Goal: Information Seeking & Learning: Learn about a topic

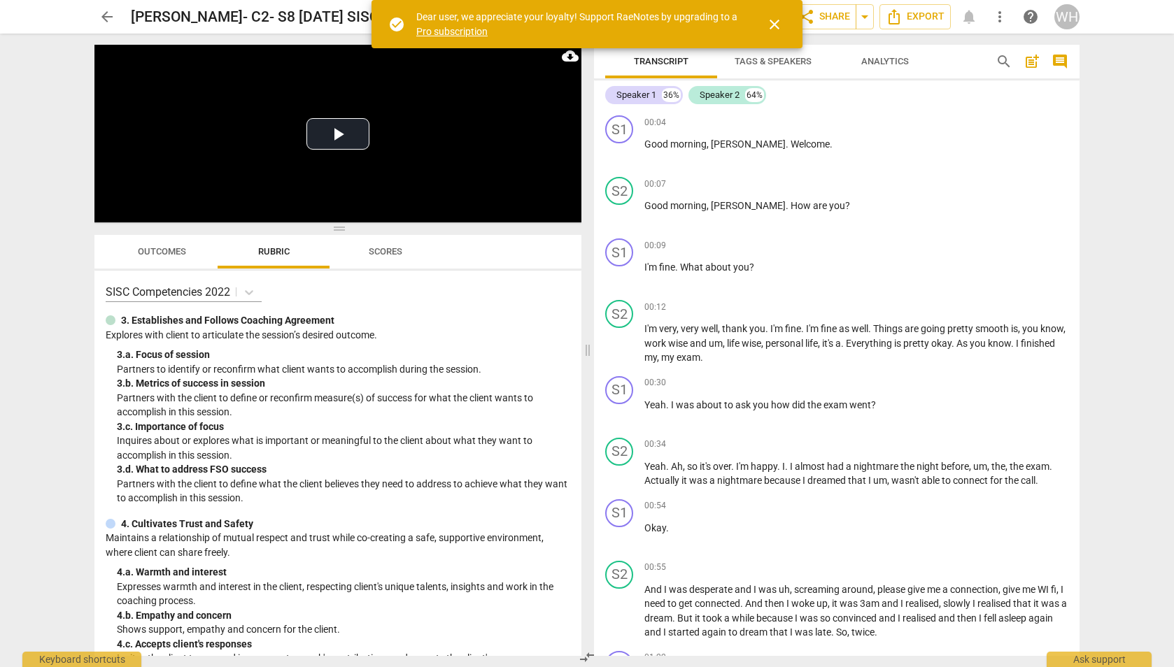
click at [773, 25] on span "close" at bounding box center [774, 24] width 17 height 17
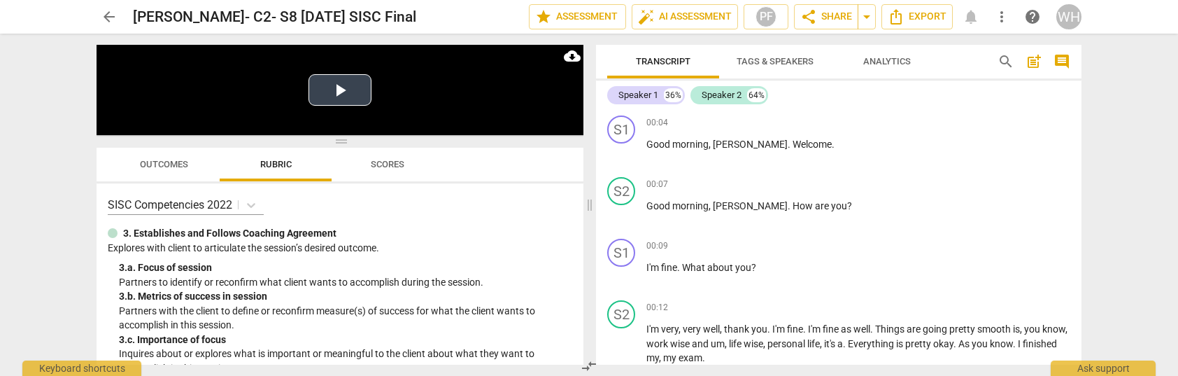
click at [341, 92] on button "Play Video" at bounding box center [340, 89] width 63 height 31
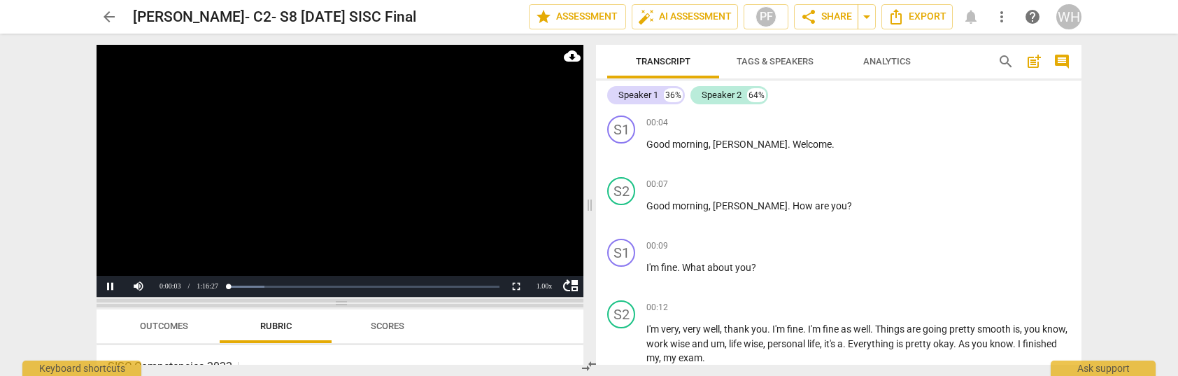
drag, startPoint x: 340, startPoint y: 139, endPoint x: 367, endPoint y: 301, distance: 163.9
click at [367, 301] on span at bounding box center [340, 303] width 487 height 8
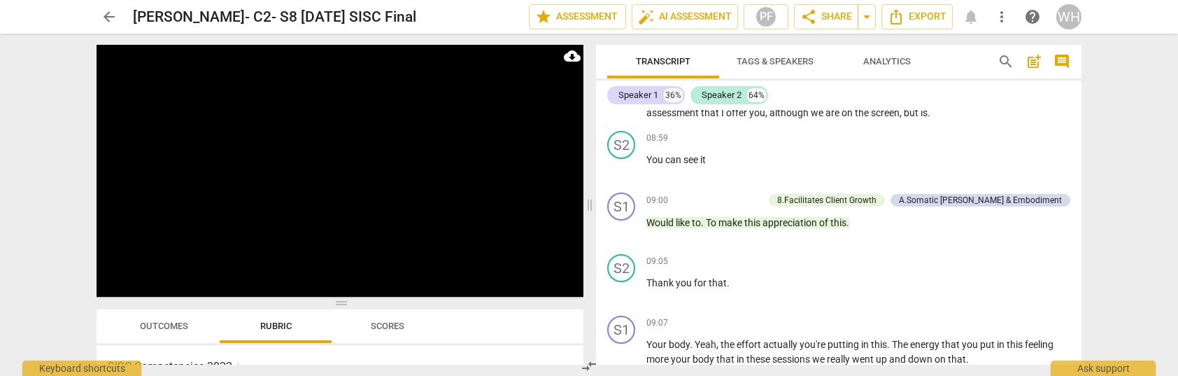
scroll to position [1490, 0]
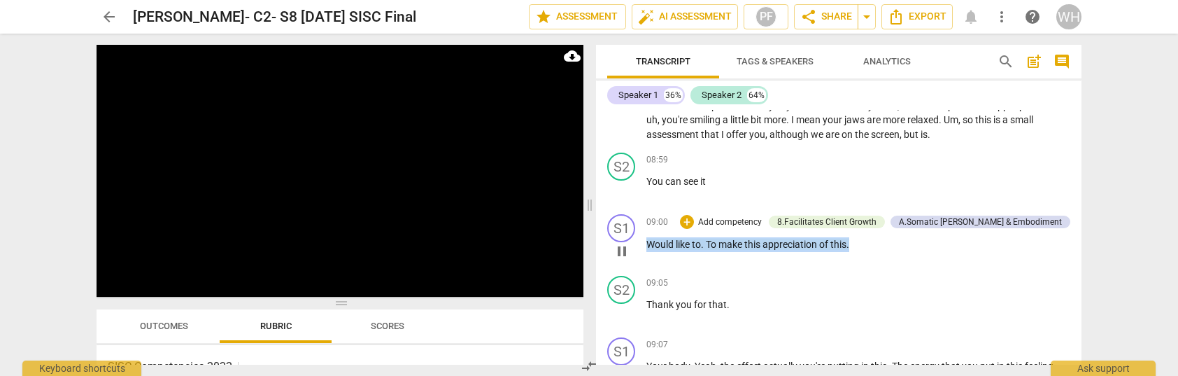
drag, startPoint x: 866, startPoint y: 230, endPoint x: 644, endPoint y: 225, distance: 221.8
click at [644, 225] on div "S1 play_arrow pause 09:00 + Add competency 8.Facilitates Client Growth A.Somati…" at bounding box center [839, 239] width 486 height 62
copy p "Would like to . To make this appreciation of this ."
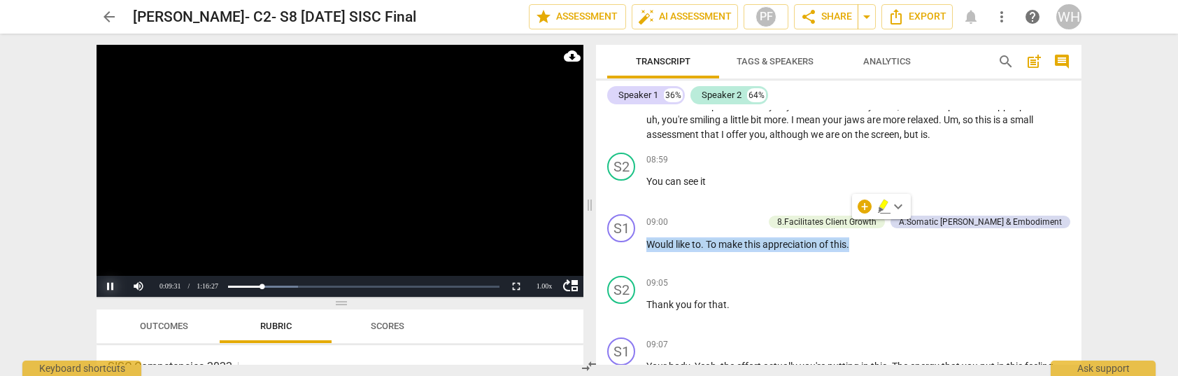
click at [110, 286] on button "Pause" at bounding box center [111, 286] width 28 height 21
click at [109, 281] on button "Play" at bounding box center [111, 286] width 28 height 21
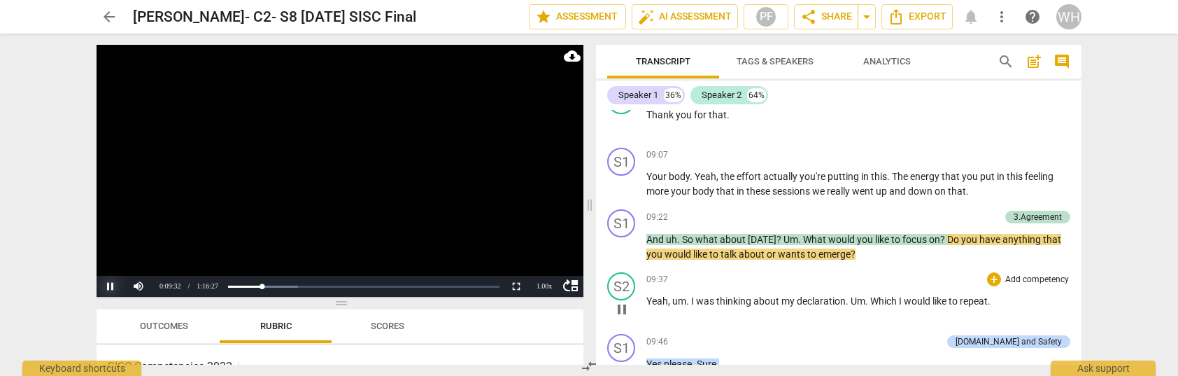
scroll to position [1678, 0]
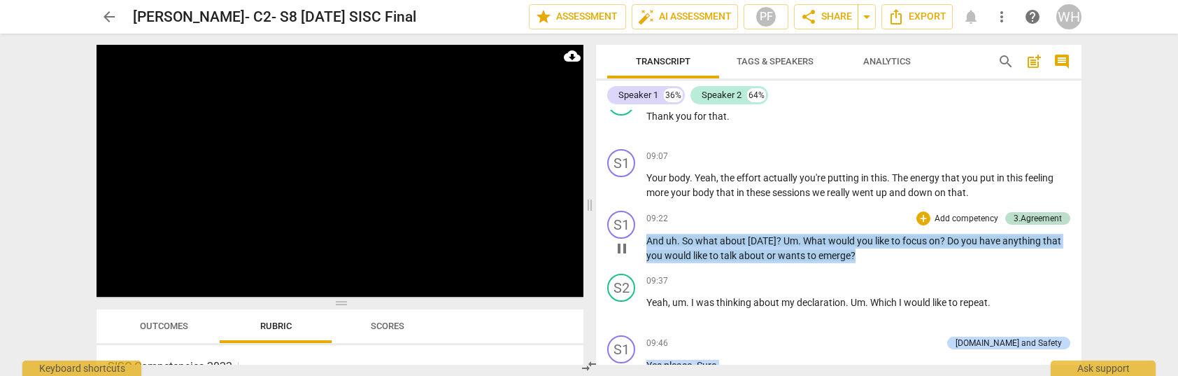
drag, startPoint x: 879, startPoint y: 236, endPoint x: 646, endPoint y: 215, distance: 233.9
click at [646, 234] on p "And uh . So what about [DATE] ? Um . What would you like to focus on ? Do you h…" at bounding box center [858, 248] width 424 height 29
copy p "And uh . So what about [DATE] ? Um . What would you like to focus on ? Do you h…"
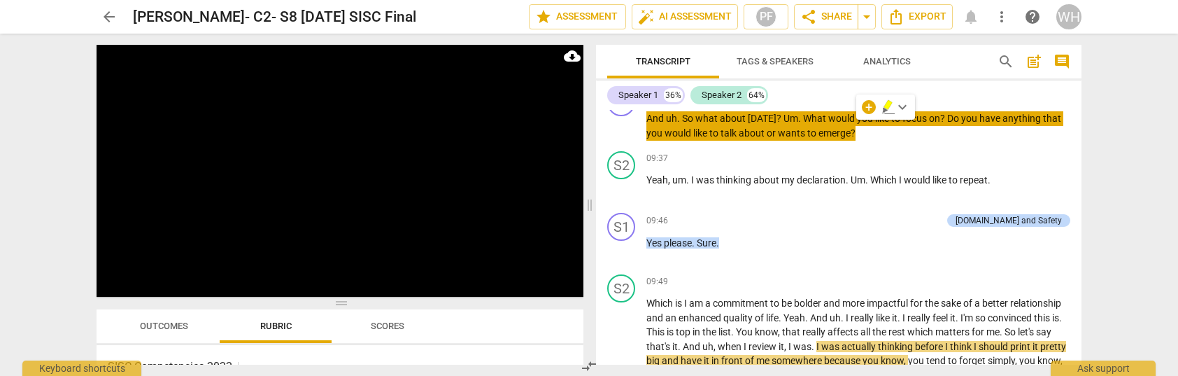
scroll to position [1779, 0]
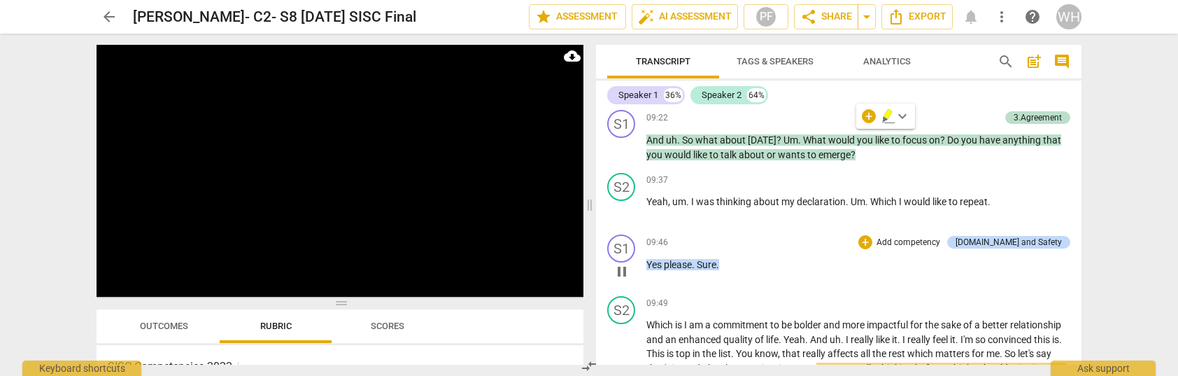
click at [819, 257] on p "Yes please . Sure ." at bounding box center [858, 264] width 424 height 15
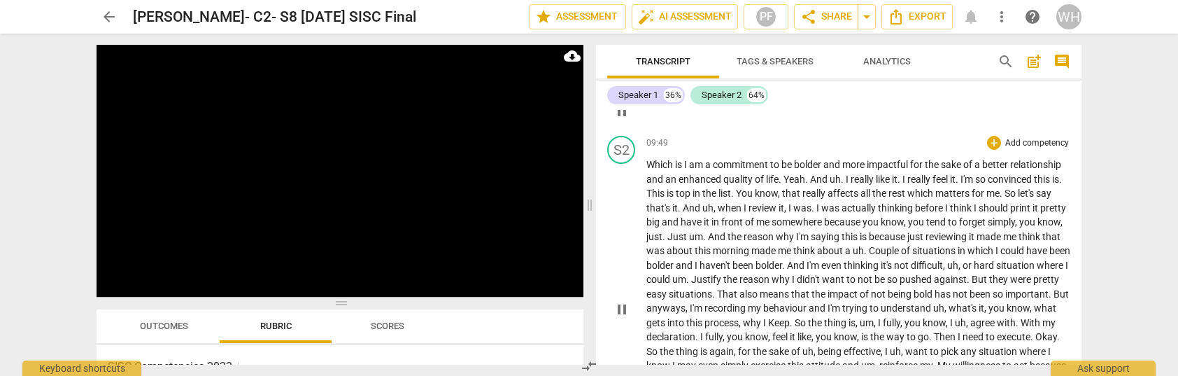
scroll to position [2206, 0]
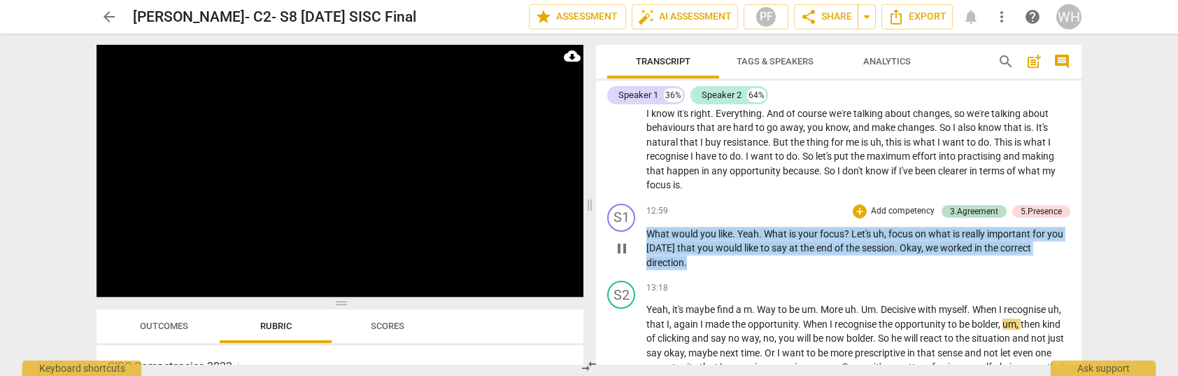
drag, startPoint x: 693, startPoint y: 237, endPoint x: 637, endPoint y: 204, distance: 65.9
click at [637, 204] on div "S1 play_arrow pause 12:59 + Add competency 3.Agreement 5.Presence keyboard_arro…" at bounding box center [839, 237] width 486 height 78
copy p "What would you like . Yeah . What is your focus ? Let's uh , focus on what is r…"
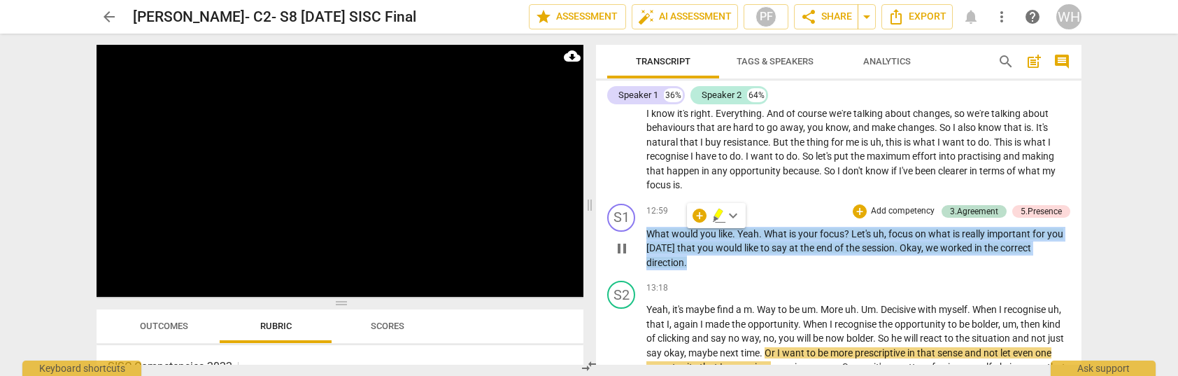
drag, startPoint x: 680, startPoint y: 373, endPoint x: 788, endPoint y: 232, distance: 177.7
click at [788, 232] on p "What would you like . Yeah . What is your focus ? Let's uh , focus on what is r…" at bounding box center [858, 248] width 424 height 43
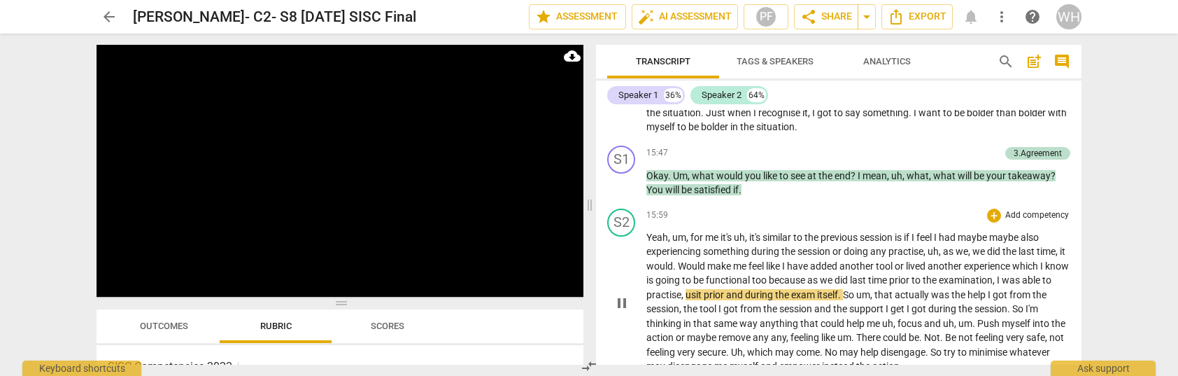
scroll to position [2577, 0]
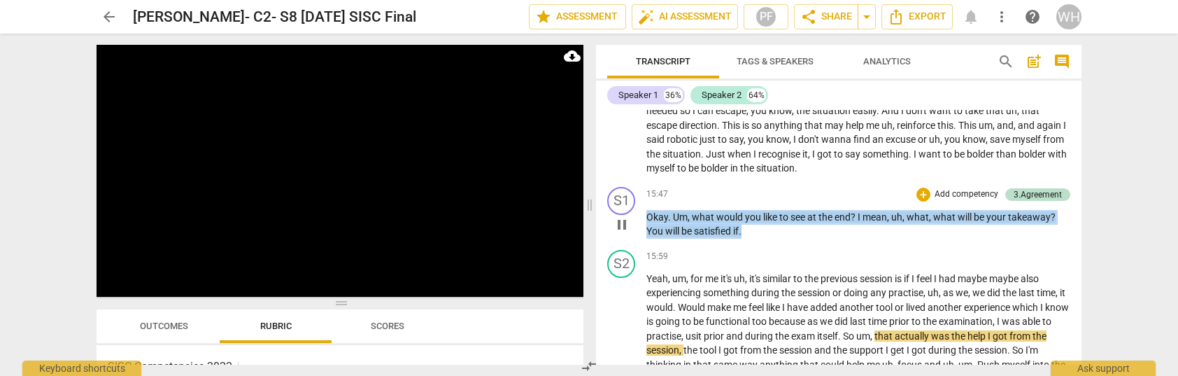
drag, startPoint x: 760, startPoint y: 199, endPoint x: 649, endPoint y: 183, distance: 112.3
click at [649, 210] on p "Okay . Um , what would you like to see at the end ? I mean , uh , what , what w…" at bounding box center [858, 224] width 424 height 29
copy p "Okay . Um , what would you like to see at the end ? I mean , uh , what , what w…"
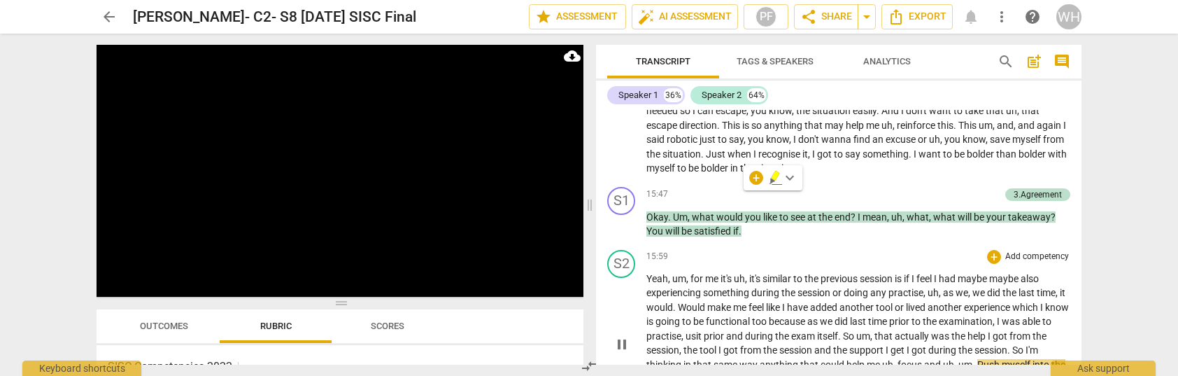
click at [853, 250] on div "15:59 + Add competency keyboard_arrow_right" at bounding box center [858, 257] width 424 height 14
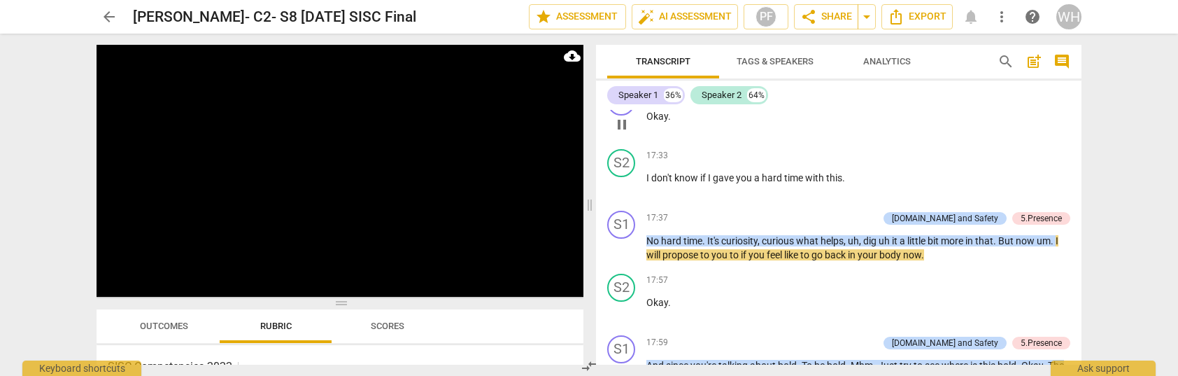
scroll to position [2941, 0]
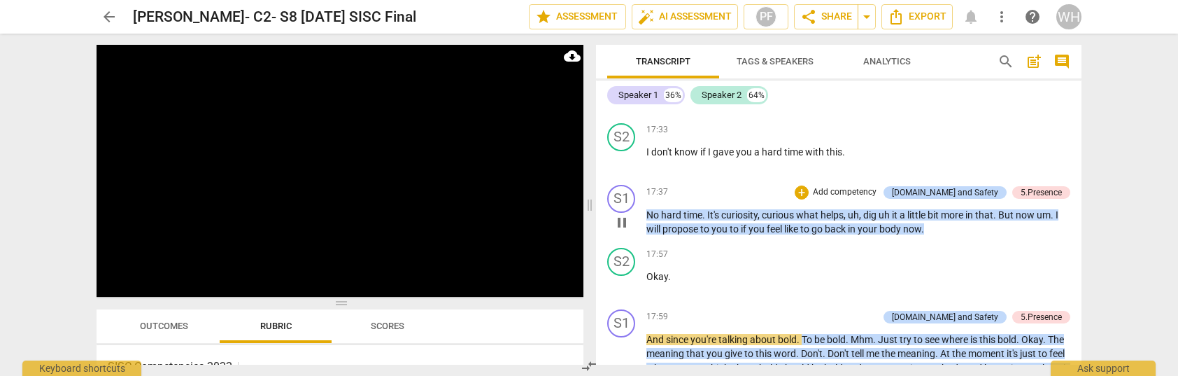
click at [943, 200] on div "S1 play_arrow pause 17:37 + Add competency [DOMAIN_NAME] and Safety 5.Presence …" at bounding box center [839, 210] width 486 height 63
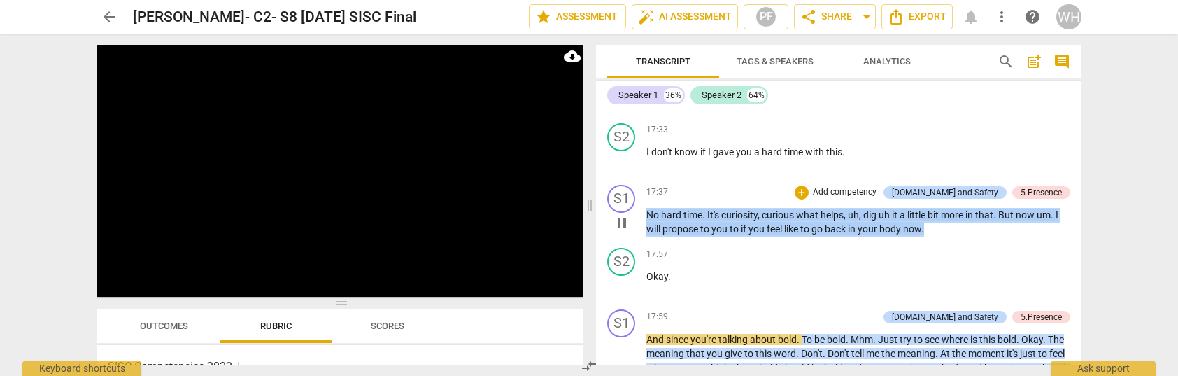
drag, startPoint x: 940, startPoint y: 195, endPoint x: 644, endPoint y: 177, distance: 296.5
click at [644, 179] on div "S1 play_arrow pause 17:37 + Add competency [DOMAIN_NAME] and Safety 5.Presence …" at bounding box center [839, 210] width 486 height 63
copy p "No hard time . It's curiosity , curious what helps , uh , dig uh it a little bi…"
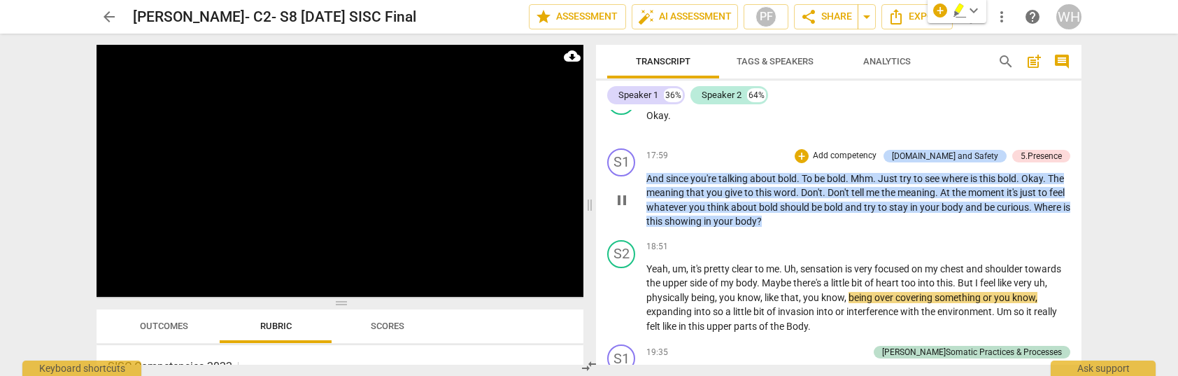
scroll to position [3101, 0]
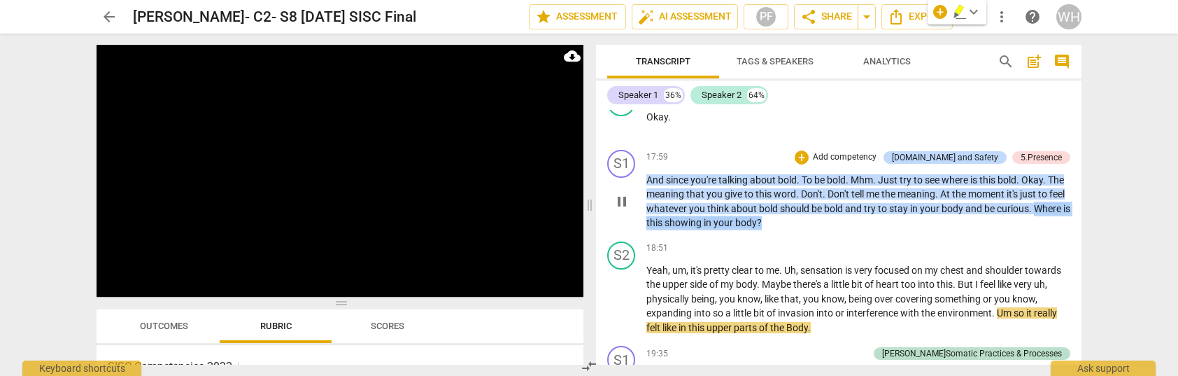
drag, startPoint x: 816, startPoint y: 185, endPoint x: 642, endPoint y: 177, distance: 175.1
click at [642, 177] on div "S1 play_arrow pause 17:59 + Add competency [DOMAIN_NAME] and Safety 5.Presence …" at bounding box center [839, 190] width 486 height 92
copy p "Where is this showing in your body ?"
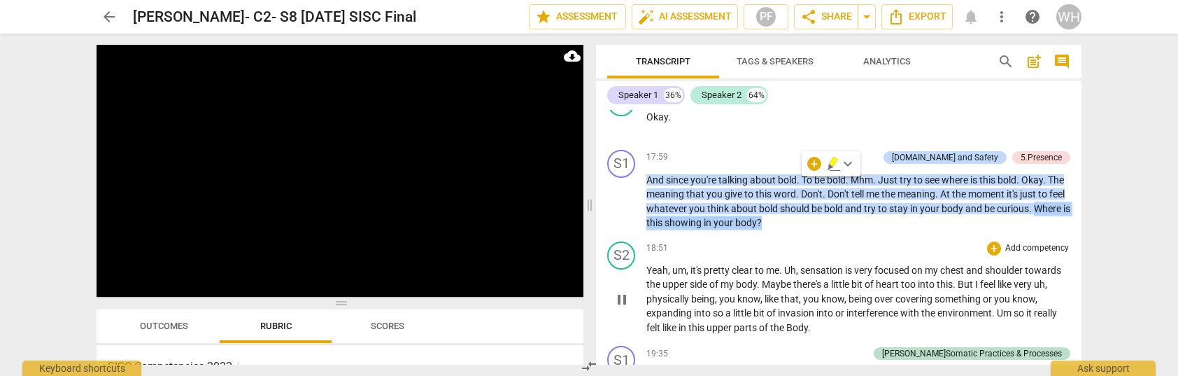
click at [876, 236] on div "S2 play_arrow pause 18:51 + Add competency keyboard_arrow_right Yeah , um , it'…" at bounding box center [839, 288] width 486 height 105
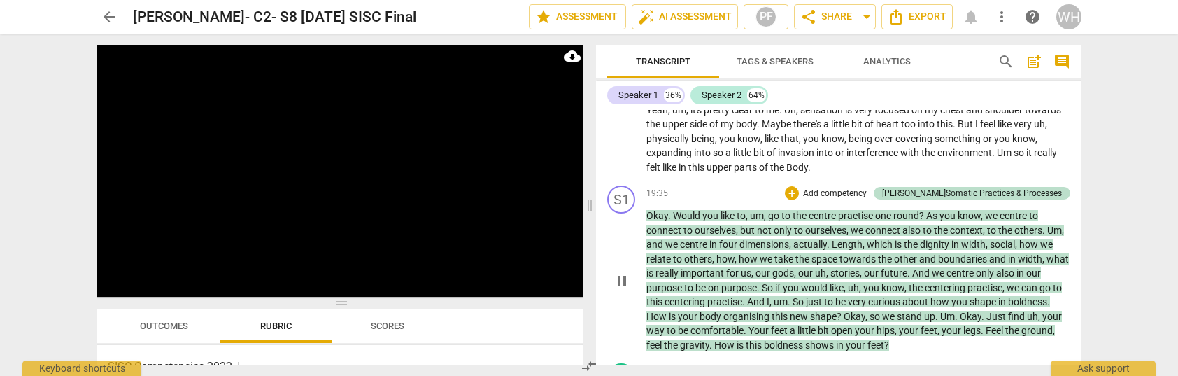
scroll to position [3519, 0]
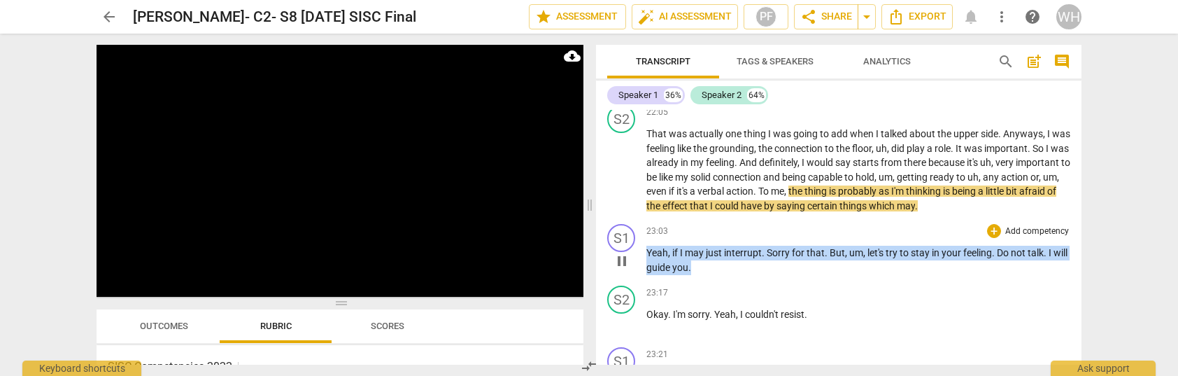
drag, startPoint x: 725, startPoint y: 218, endPoint x: 642, endPoint y: 203, distance: 84.5
click at [642, 218] on div "S1 play_arrow pause 23:03 + Add competency keyboard_arrow_right Yeah , if I may…" at bounding box center [839, 249] width 486 height 62
copy p "Yeah , if I may just interrupt . Sorry for that . But , um , let's try to stay …"
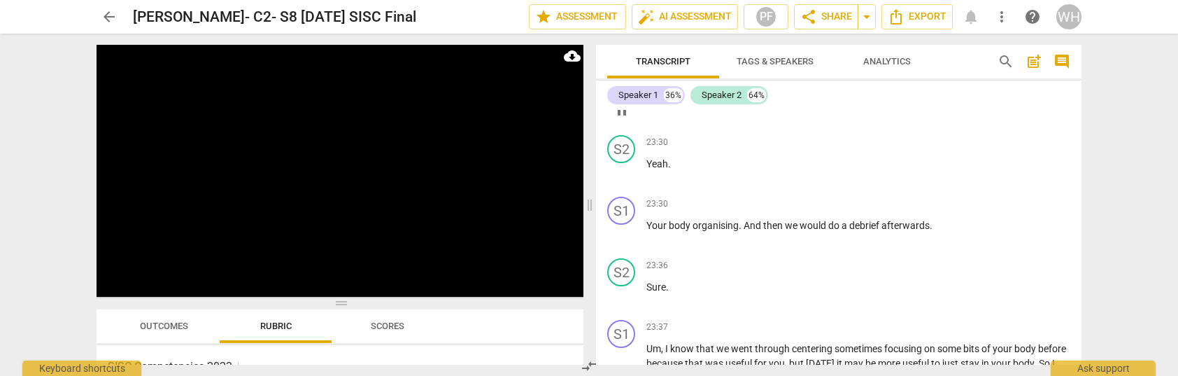
scroll to position [4052, 0]
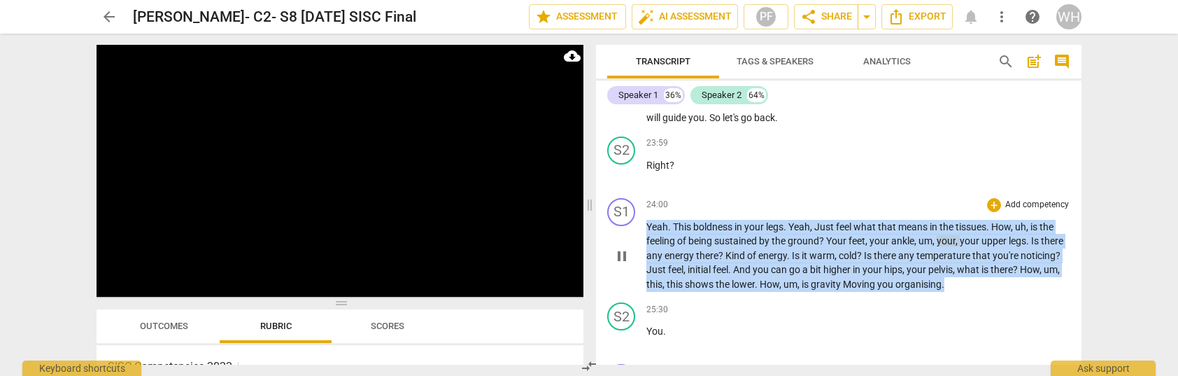
drag, startPoint x: 998, startPoint y: 239, endPoint x: 638, endPoint y: 182, distance: 364.0
click at [638, 192] on div "S1 play_arrow pause 24:00 + Add competency keyboard_arrow_right Yeah . This bol…" at bounding box center [839, 244] width 486 height 105
copy p "Yeah . This boldness in your legs . Yeah , Just feel what that means in the tis…"
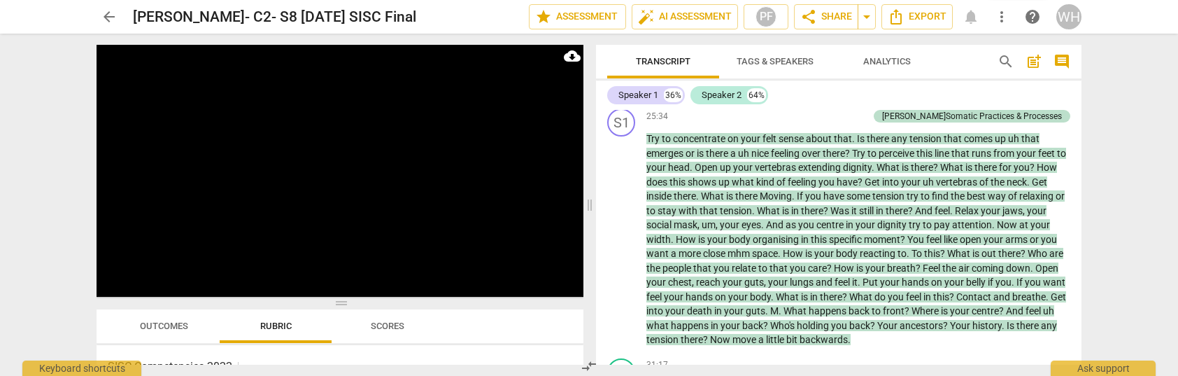
scroll to position [4584, 0]
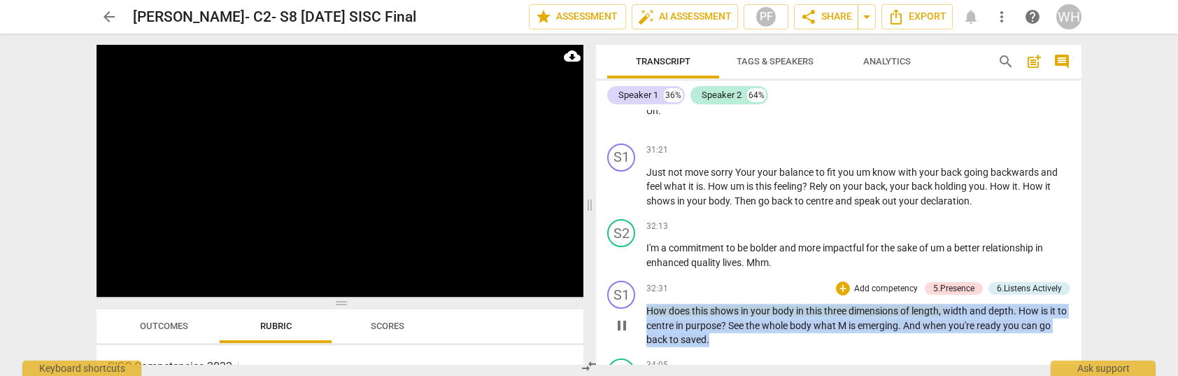
drag, startPoint x: 734, startPoint y: 286, endPoint x: 641, endPoint y: 248, distance: 100.4
click at [641, 275] on div "S1 play_arrow pause 32:31 + Add competency 5.Presence 6.Listens Actively keyboa…" at bounding box center [839, 314] width 486 height 78
copy p "How does this shows in your body in this three dimensions of length , width and…"
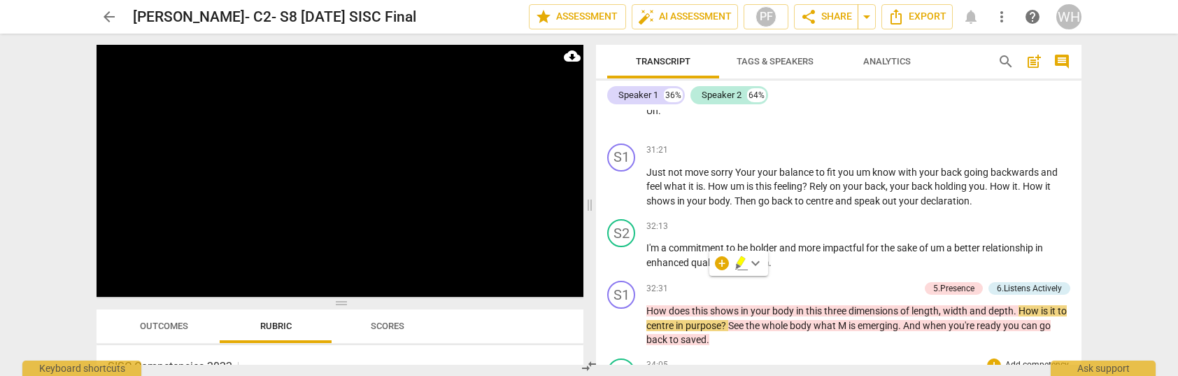
click at [817, 358] on div "34:05 + Add competency keyboard_arrow_right" at bounding box center [858, 365] width 424 height 14
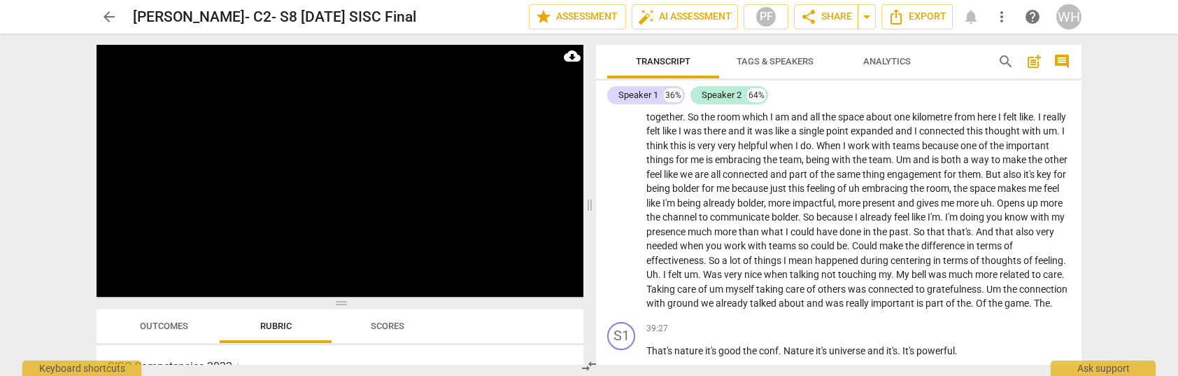
scroll to position [5283, 0]
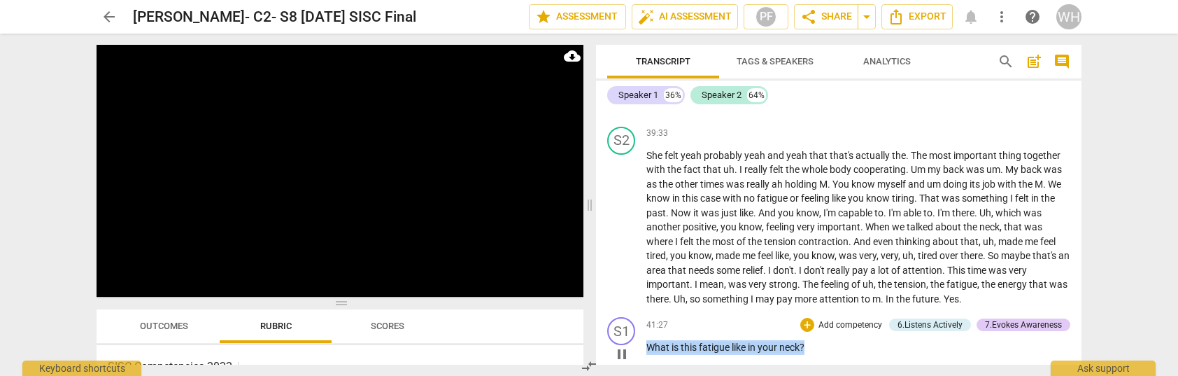
drag, startPoint x: 819, startPoint y: 293, endPoint x: 636, endPoint y: 288, distance: 183.4
click at [636, 311] on div "S1 play_arrow pause 41:27 + Add competency 6.Listens Actively 7.Evokes Awarenes…" at bounding box center [839, 342] width 486 height 62
copy p "What is this fatigue like in your neck ?"
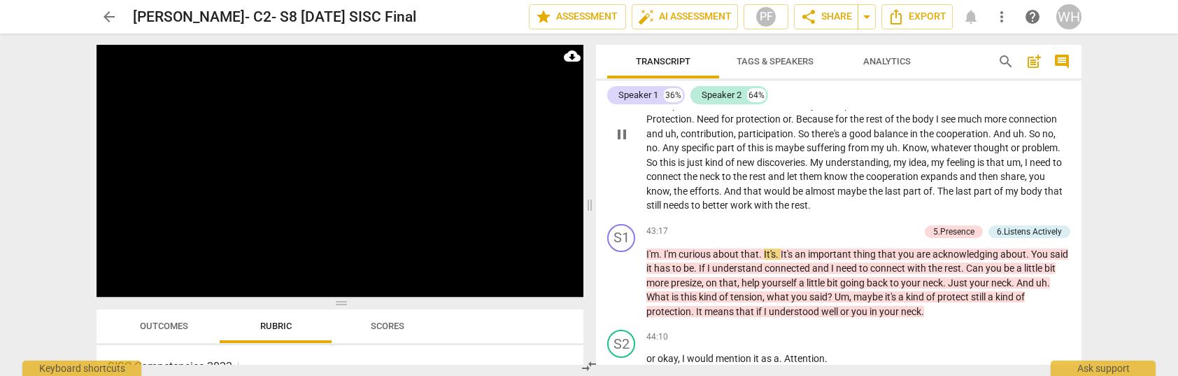
scroll to position [5642, 0]
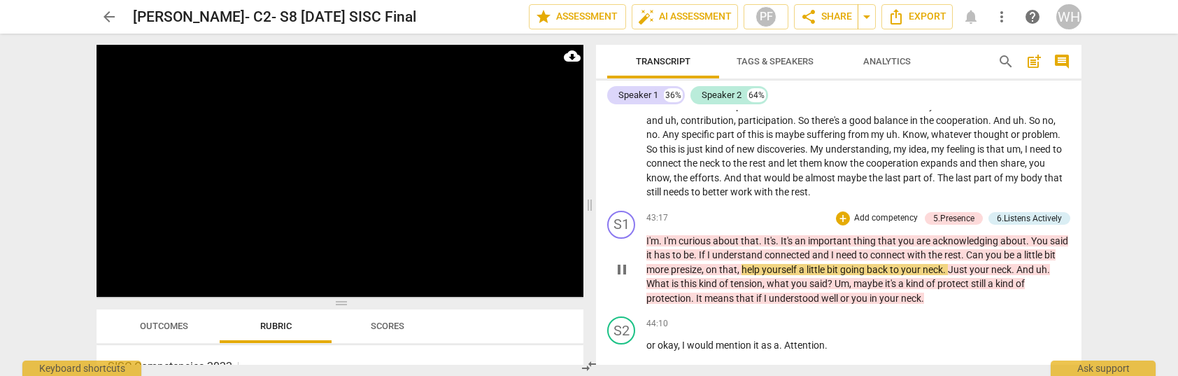
click at [937, 236] on p "I'm . I'm curious about that . It's . It's an important thing that you are ackn…" at bounding box center [858, 270] width 424 height 72
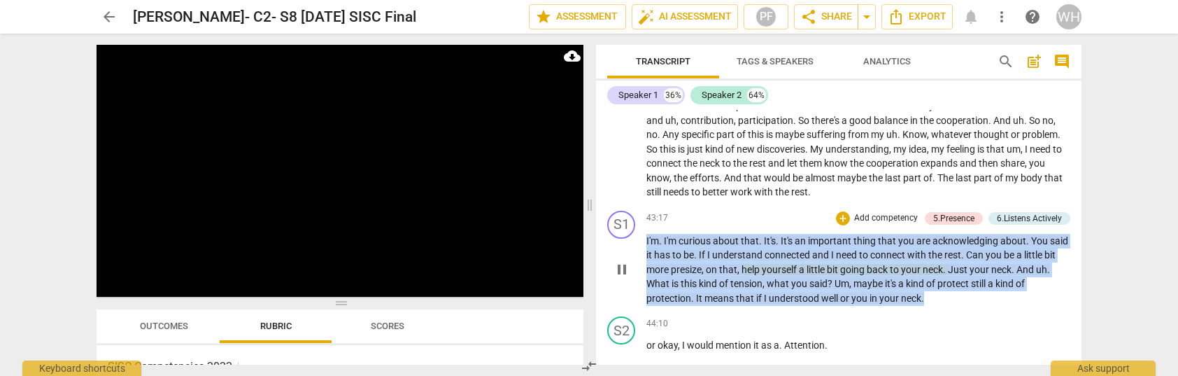
drag, startPoint x: 937, startPoint y: 236, endPoint x: 643, endPoint y: 176, distance: 300.8
click at [643, 205] on div "S1 play_arrow pause 43:17 + Add competency 5.Presence 6.Listens Actively keyboa…" at bounding box center [839, 258] width 486 height 106
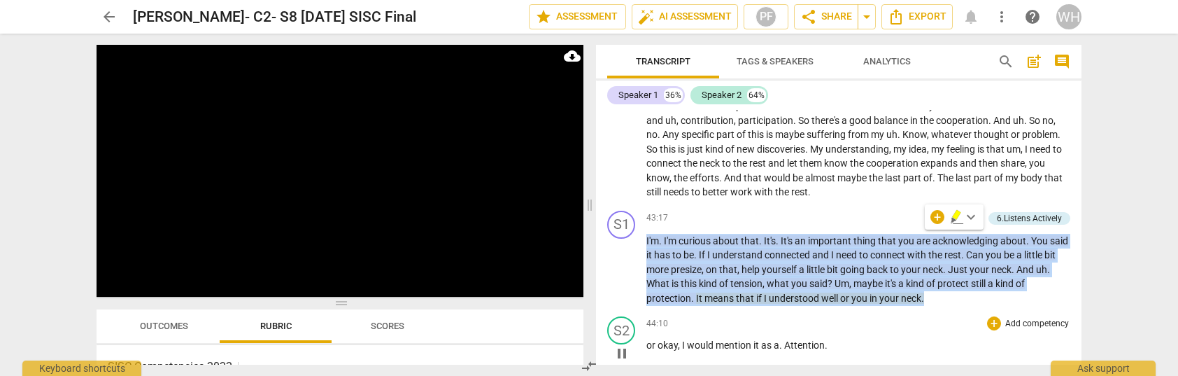
click at [904, 316] on div "44:10 + Add competency keyboard_arrow_right" at bounding box center [858, 323] width 424 height 14
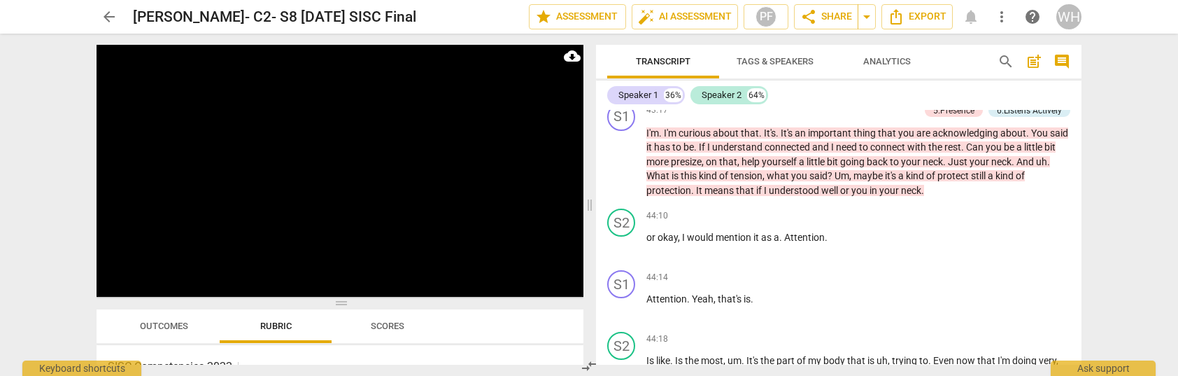
scroll to position [6015, 0]
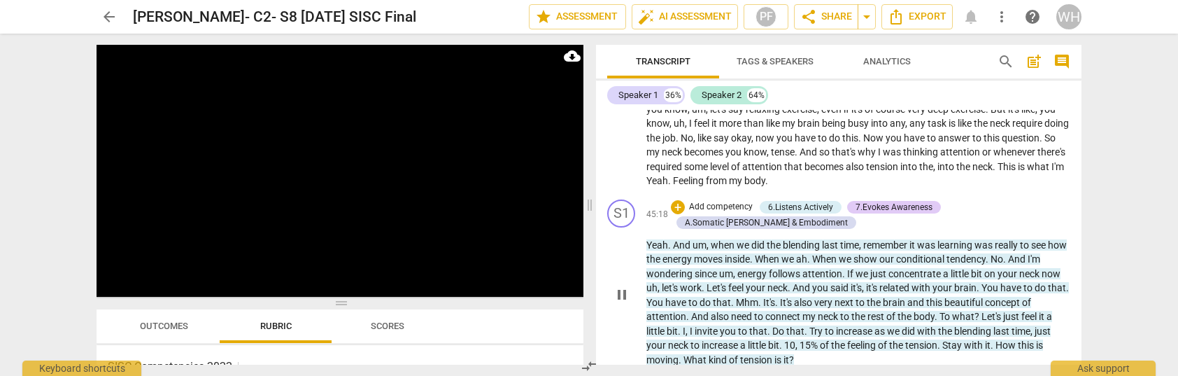
click at [669, 239] on span "." at bounding box center [670, 244] width 5 height 11
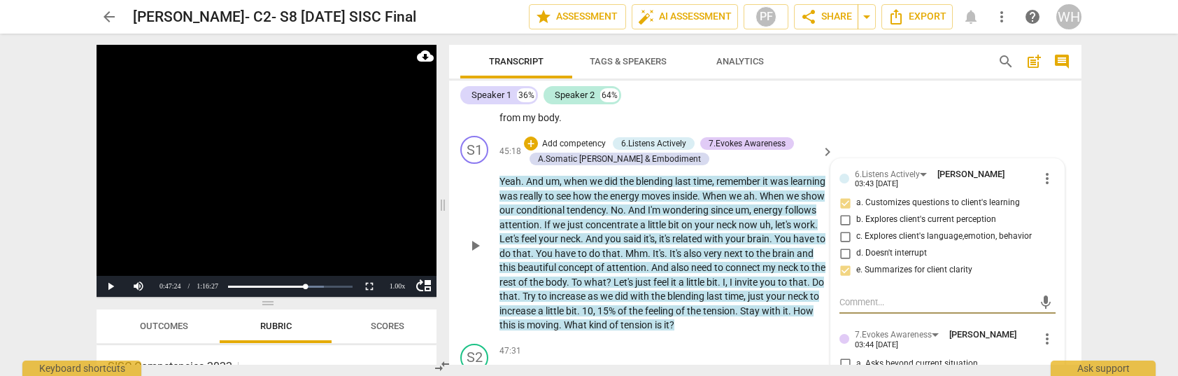
scroll to position [0, 0]
click at [488, 164] on div "play_arrow pause" at bounding box center [482, 246] width 36 height 164
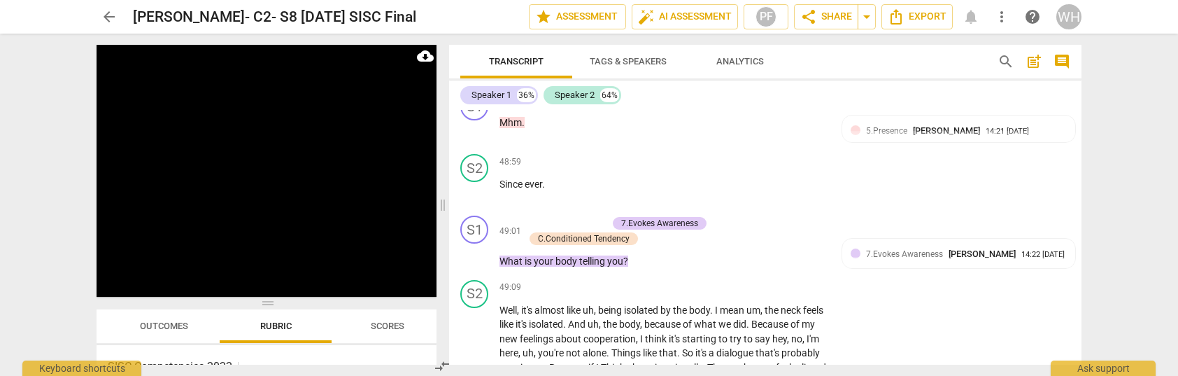
scroll to position [7476, 0]
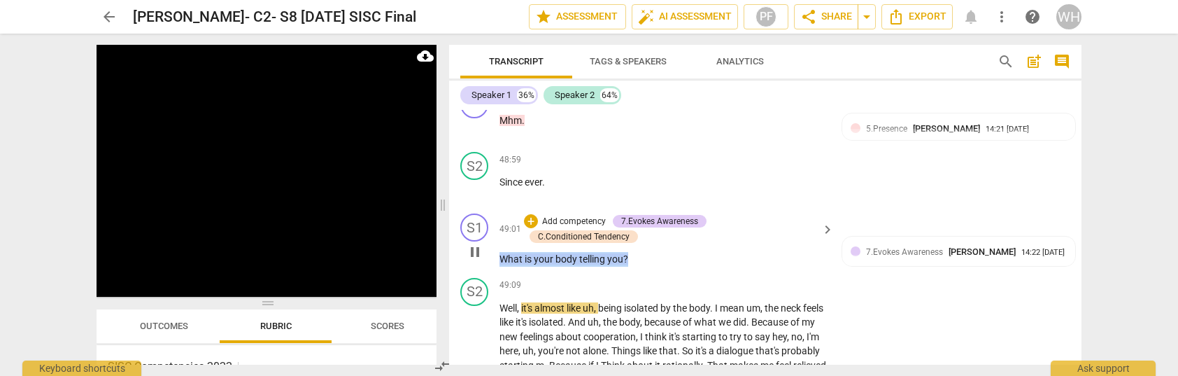
drag, startPoint x: 645, startPoint y: 204, endPoint x: 486, endPoint y: 199, distance: 159.6
click at [486, 208] on div "S1 play_arrow pause 49:01 + Add competency 7.Evokes Awareness C.Conditioned Ten…" at bounding box center [765, 240] width 632 height 64
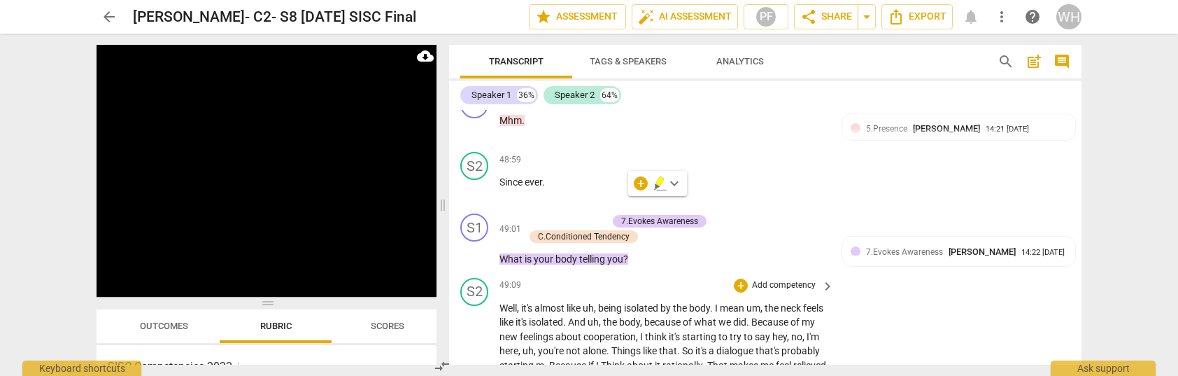
click at [694, 316] on span "of" at bounding box center [688, 321] width 11 height 11
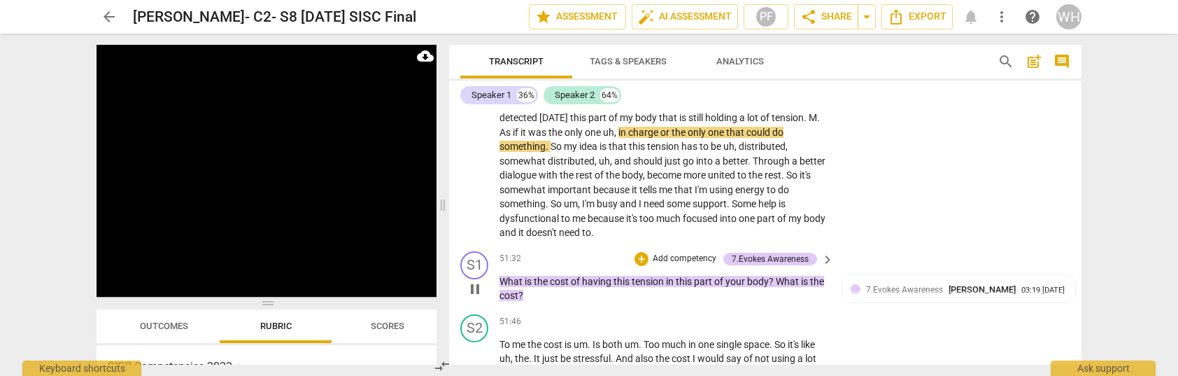
scroll to position [7768, 0]
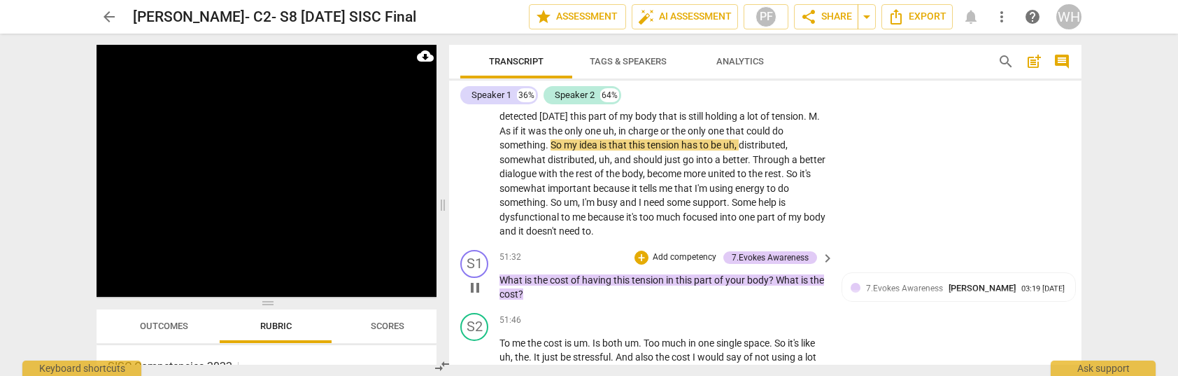
click at [562, 273] on p "What is the cost of having this tension in this part of your body ? What is the…" at bounding box center [663, 287] width 327 height 29
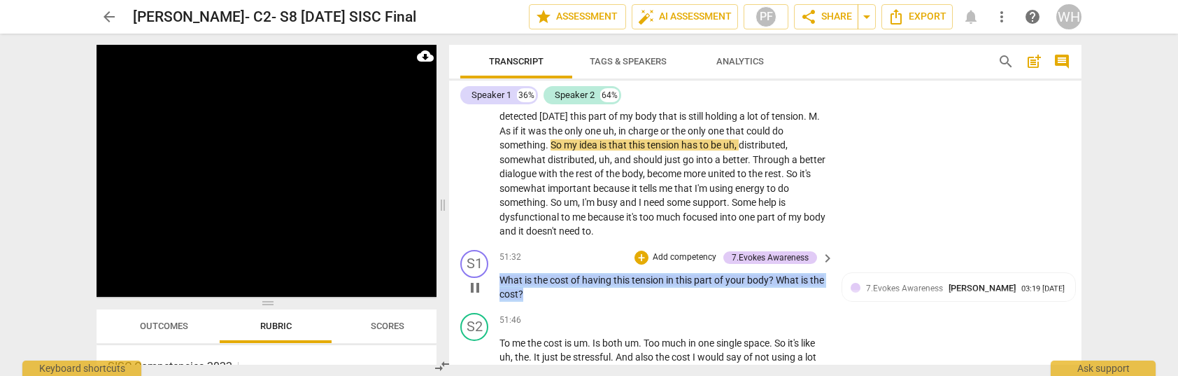
drag, startPoint x: 562, startPoint y: 236, endPoint x: 493, endPoint y: 216, distance: 72.0
click at [493, 244] on div "S1 play_arrow pause 51:32 + Add competency 7.Evokes Awareness keyboard_arrow_ri…" at bounding box center [765, 275] width 632 height 63
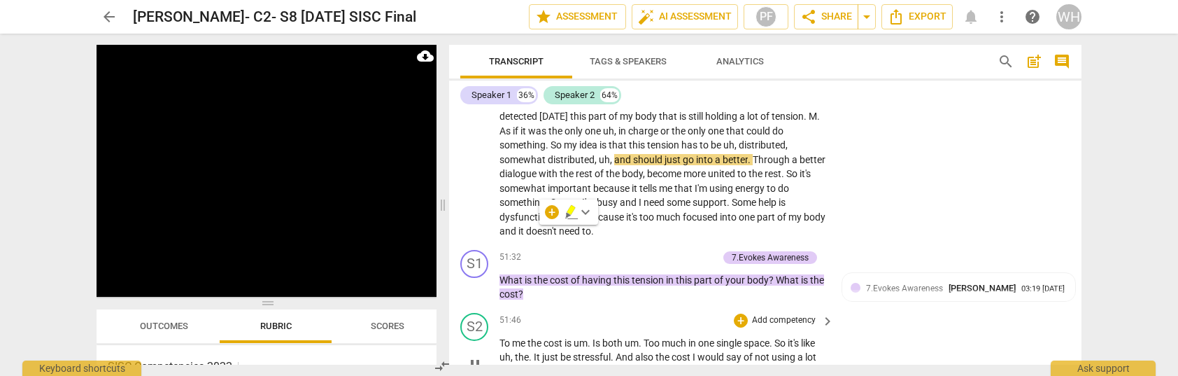
click at [656, 351] on span "also" at bounding box center [645, 356] width 20 height 11
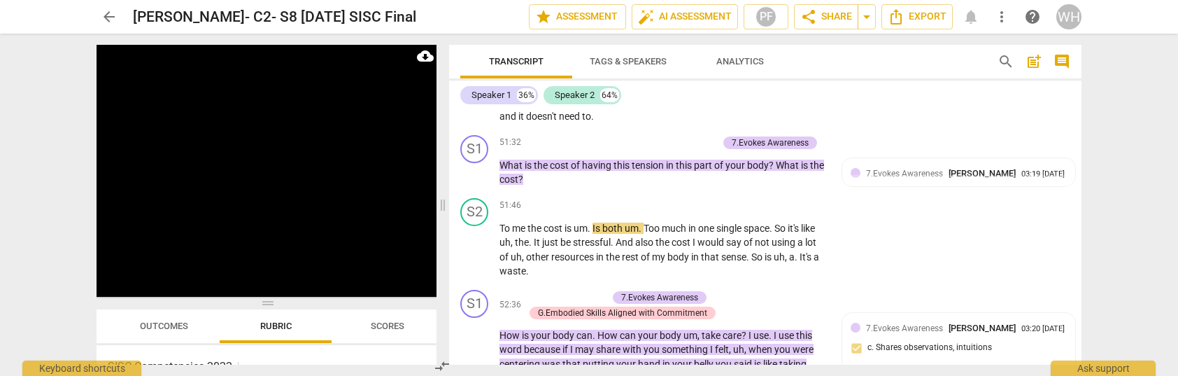
scroll to position [7885, 0]
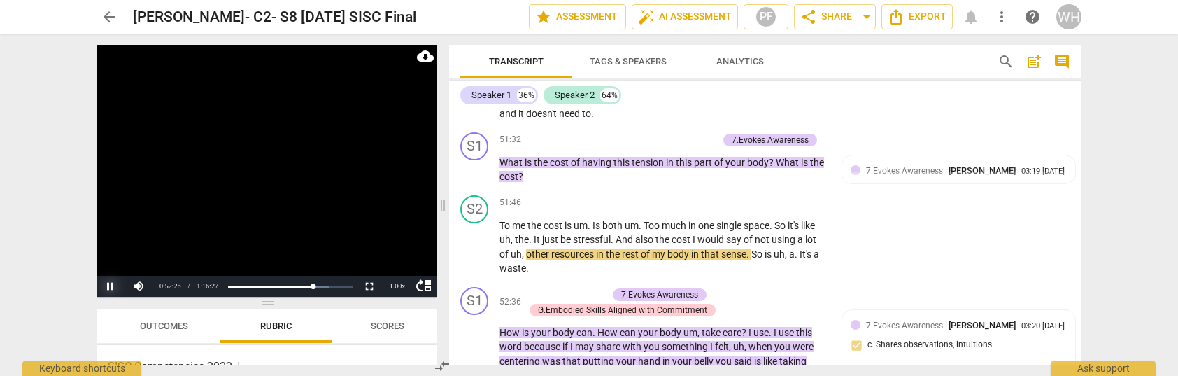
click at [109, 288] on button "Pause" at bounding box center [111, 286] width 28 height 21
